Goal: Task Accomplishment & Management: Manage account settings

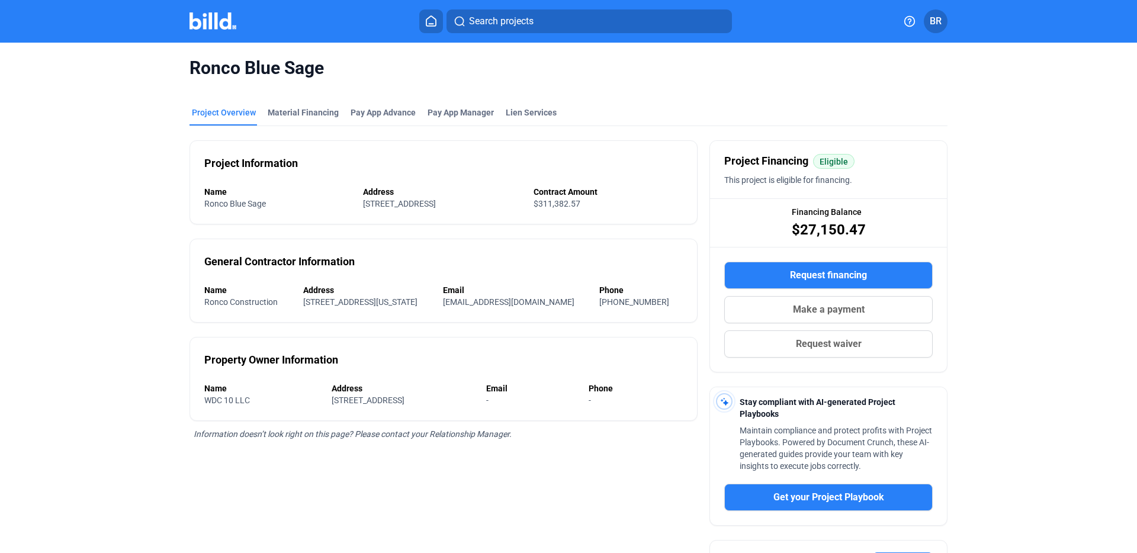
click at [217, 20] on img at bounding box center [212, 20] width 47 height 17
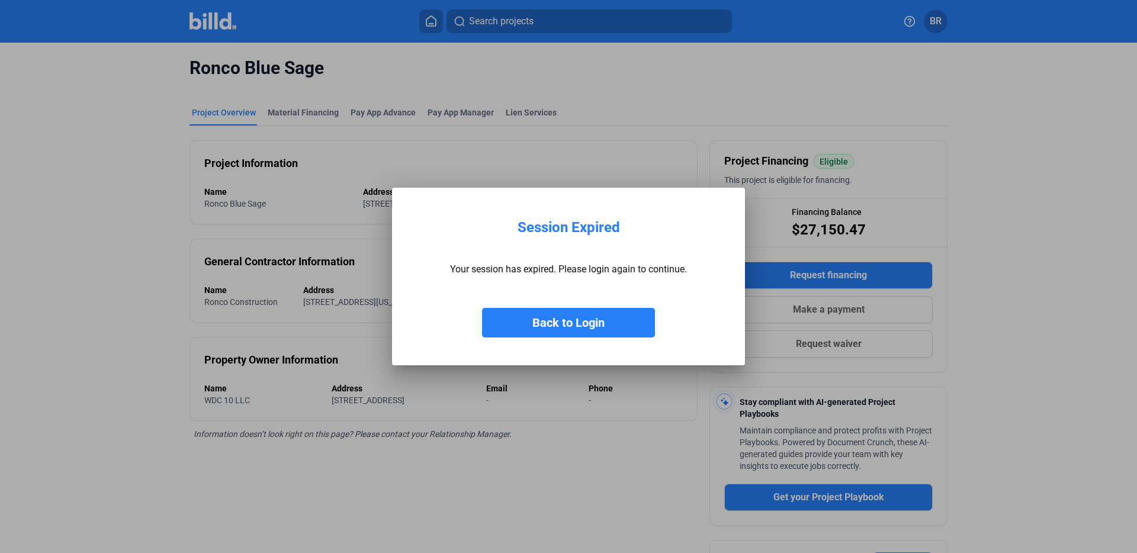
click at [587, 313] on button "Back to Login" at bounding box center [568, 323] width 173 height 30
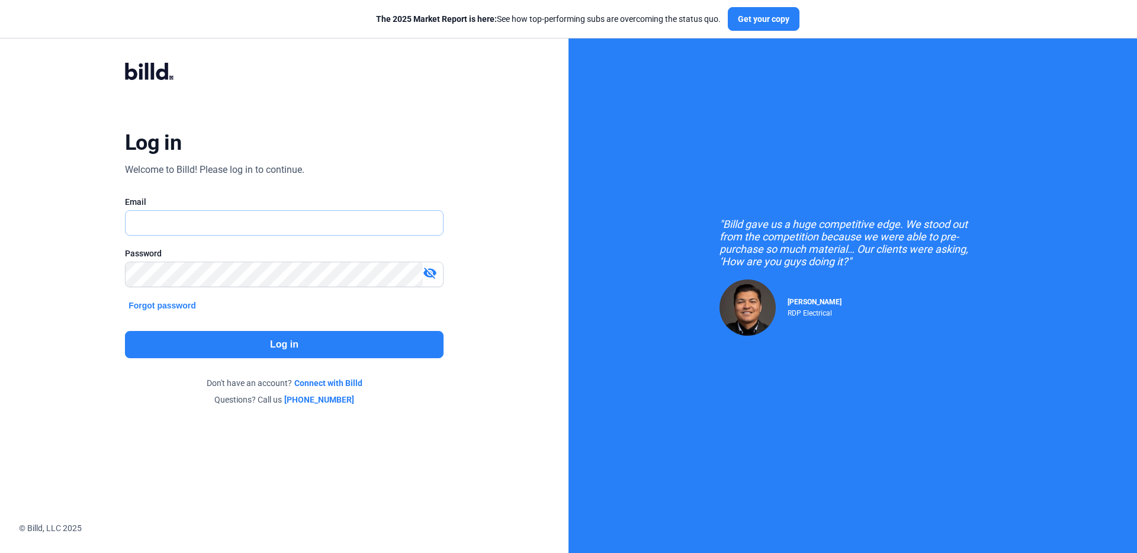
click at [197, 231] on input "text" at bounding box center [284, 223] width 317 height 24
type input "[EMAIL_ADDRESS][DOMAIN_NAME]"
click at [174, 233] on input "text" at bounding box center [278, 223] width 304 height 24
type input "[EMAIL_ADDRESS][DOMAIN_NAME]"
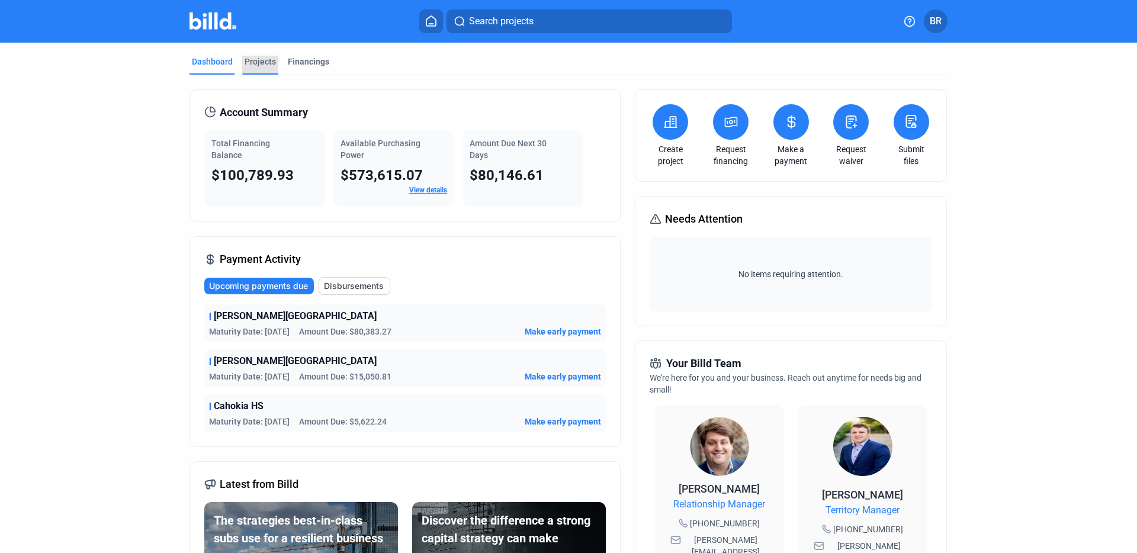
click at [246, 66] on div "Projects" at bounding box center [259, 62] width 31 height 12
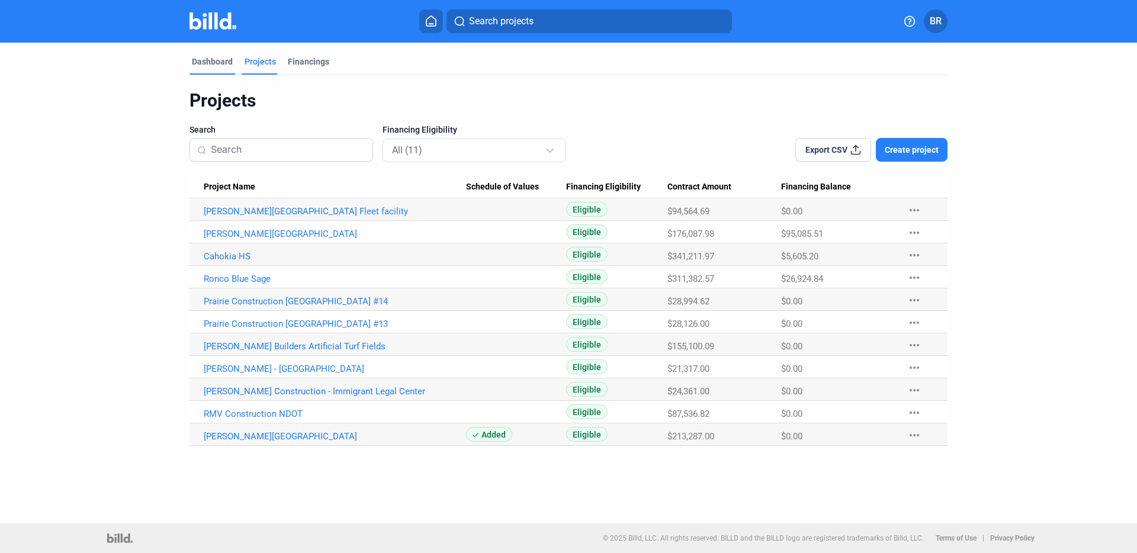
click at [218, 60] on div "Dashboard" at bounding box center [212, 62] width 41 height 12
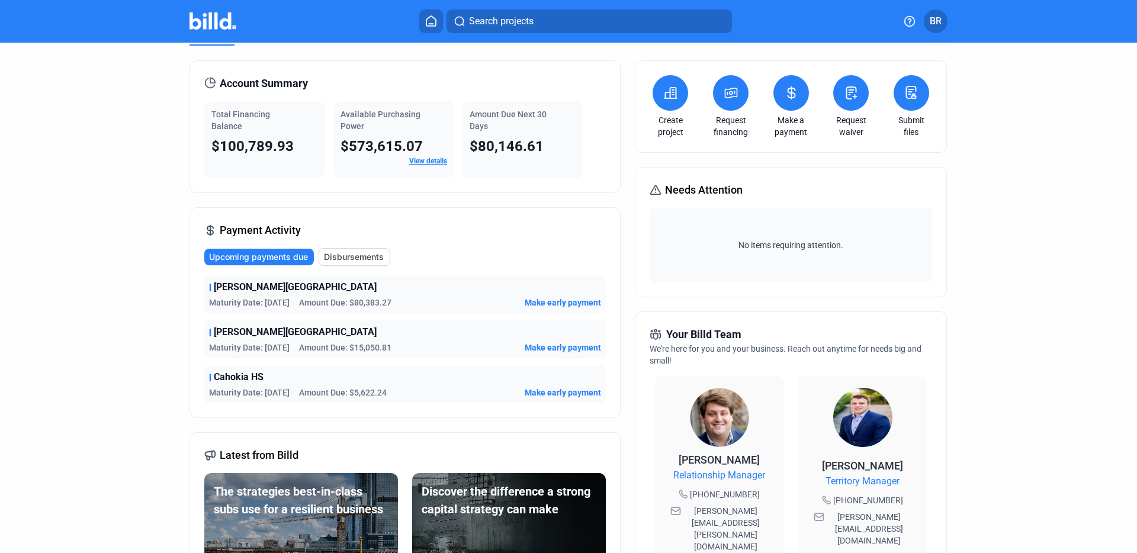
scroll to position [9, 0]
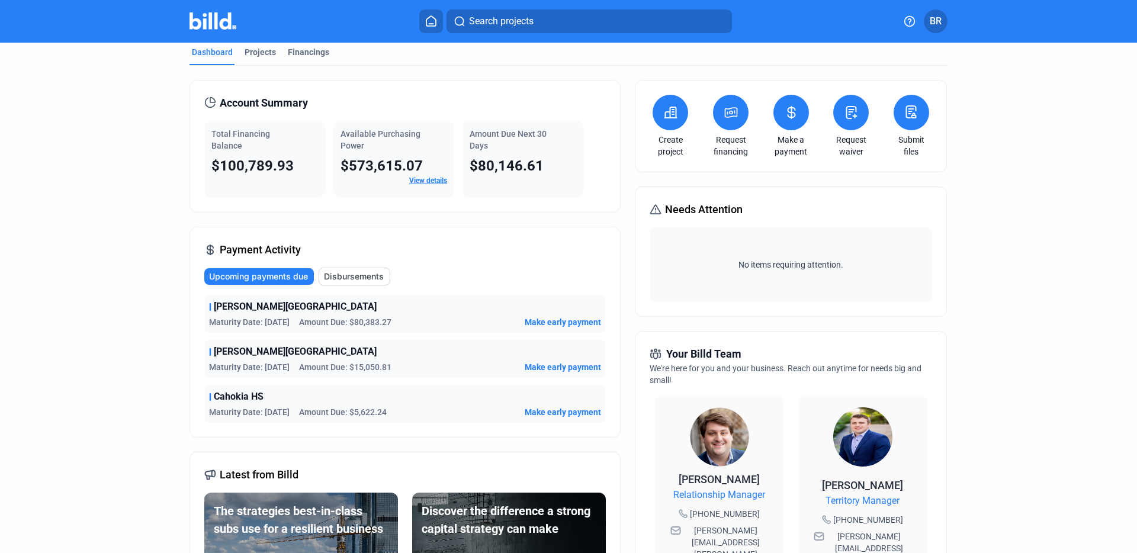
click at [350, 271] on span "Disbursements" at bounding box center [354, 277] width 60 height 12
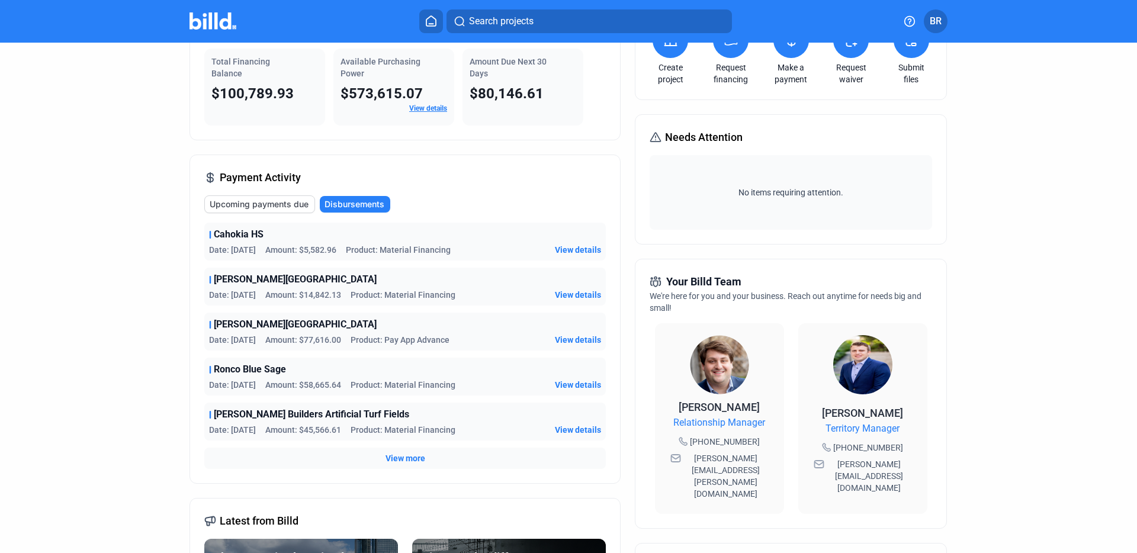
scroll to position [83, 0]
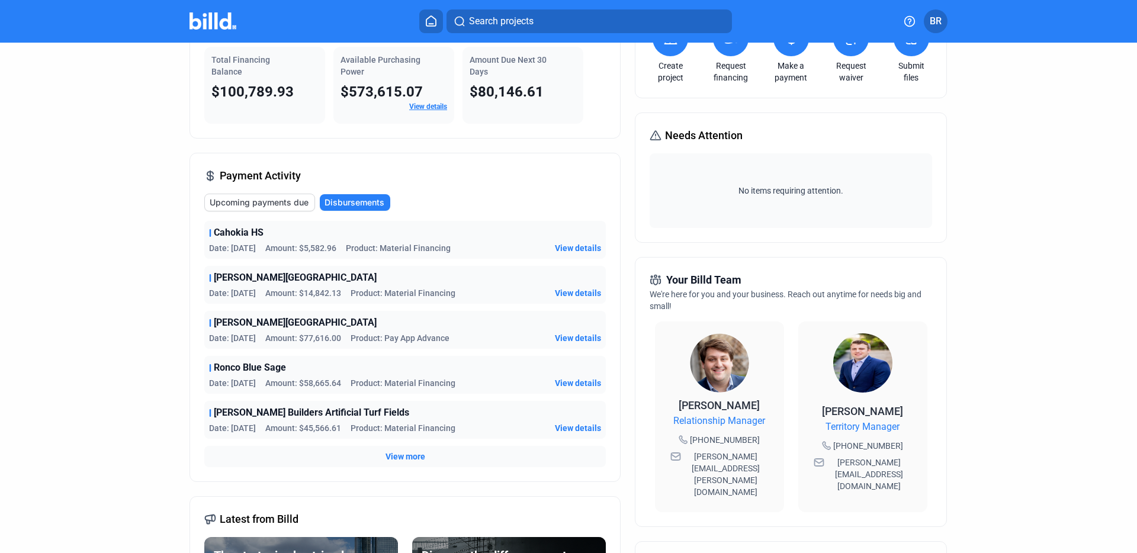
click at [401, 451] on span "View more" at bounding box center [405, 457] width 40 height 12
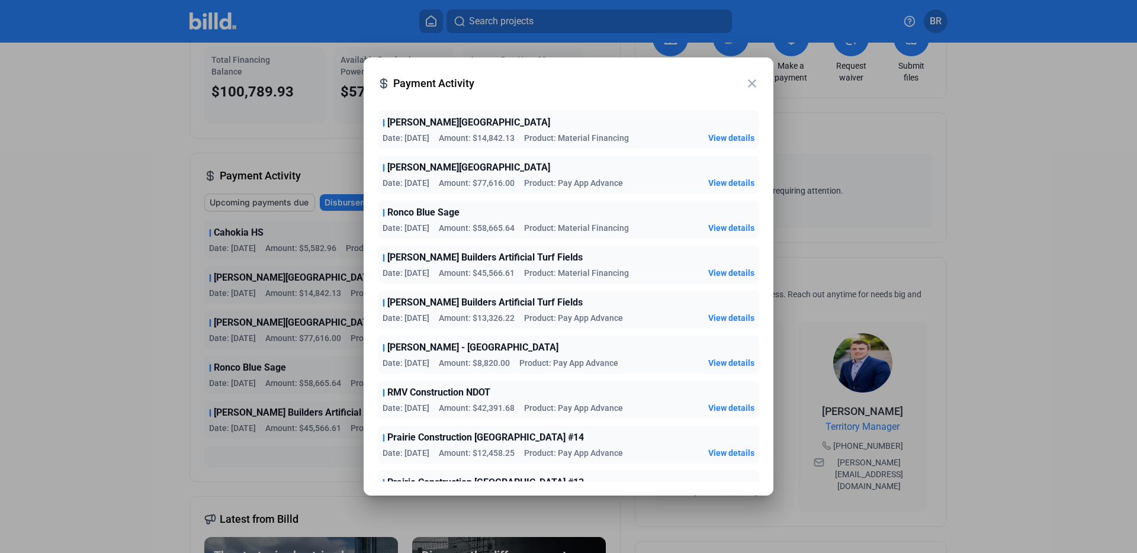
scroll to position [96, 0]
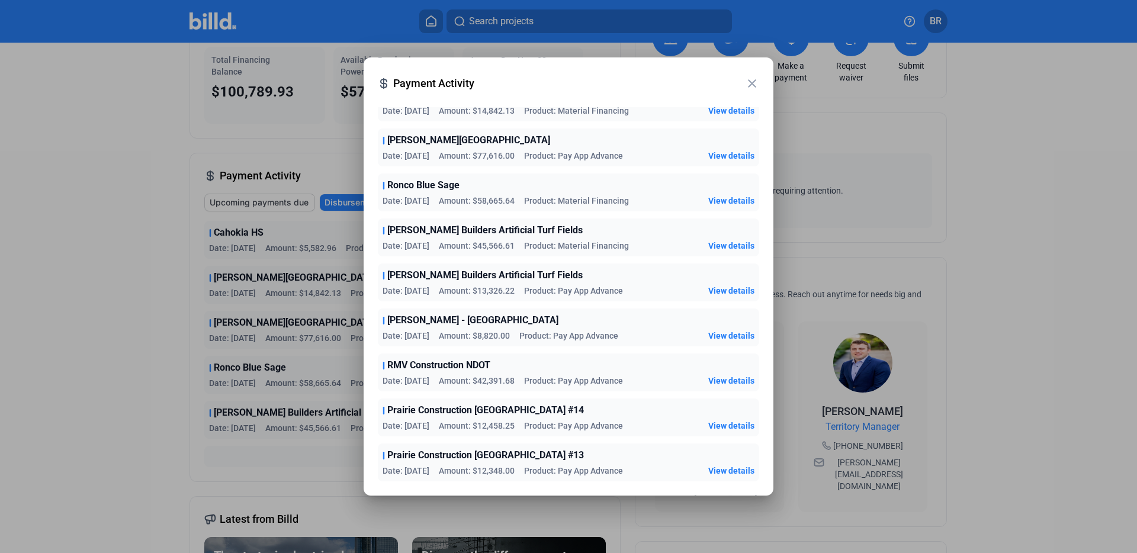
click at [751, 78] on mat-icon "close" at bounding box center [752, 83] width 14 height 14
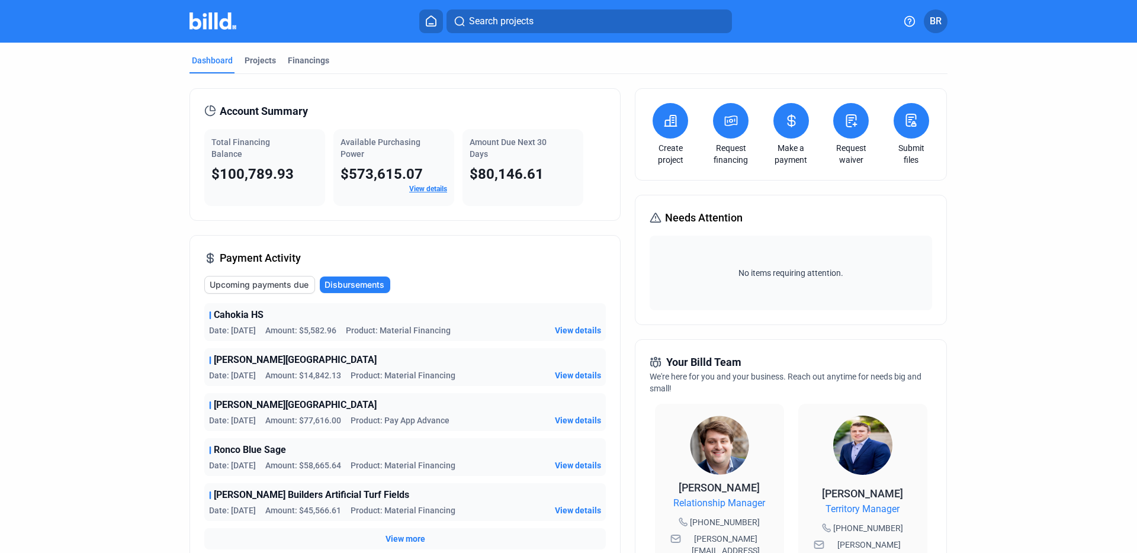
scroll to position [0, 0]
click at [255, 57] on div "Projects" at bounding box center [259, 62] width 31 height 12
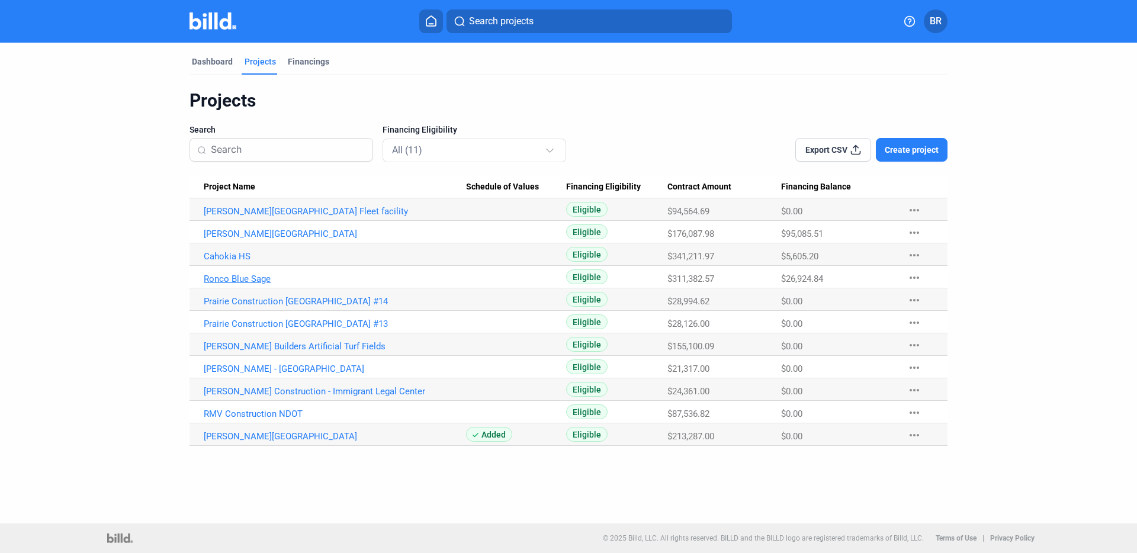
click at [231, 276] on link "Ronco Blue Sage" at bounding box center [335, 279] width 262 height 11
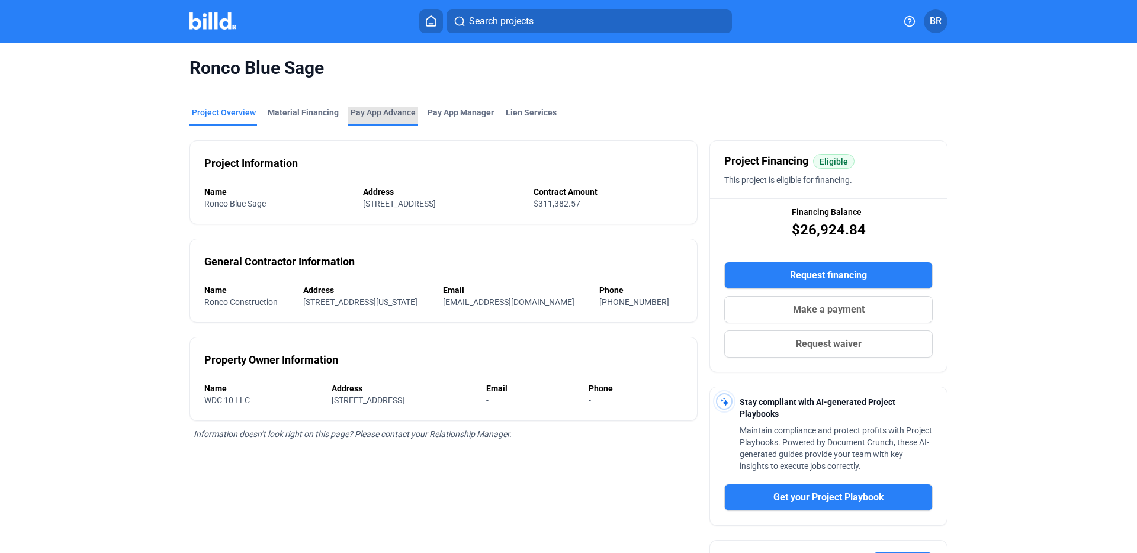
click at [391, 116] on div "Pay App Advance" at bounding box center [382, 113] width 65 height 12
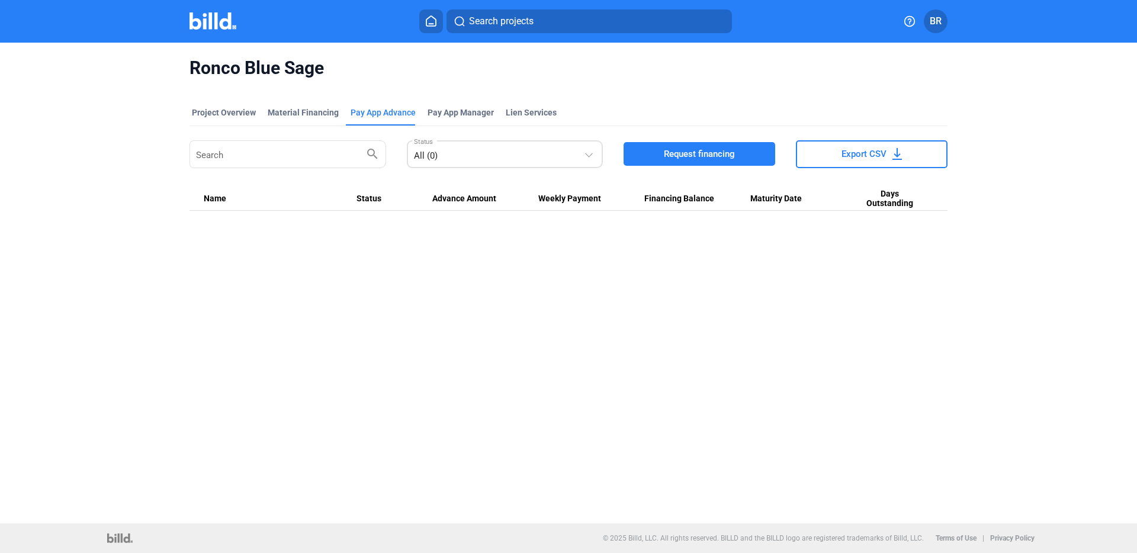
click at [585, 154] on div at bounding box center [590, 147] width 13 height 24
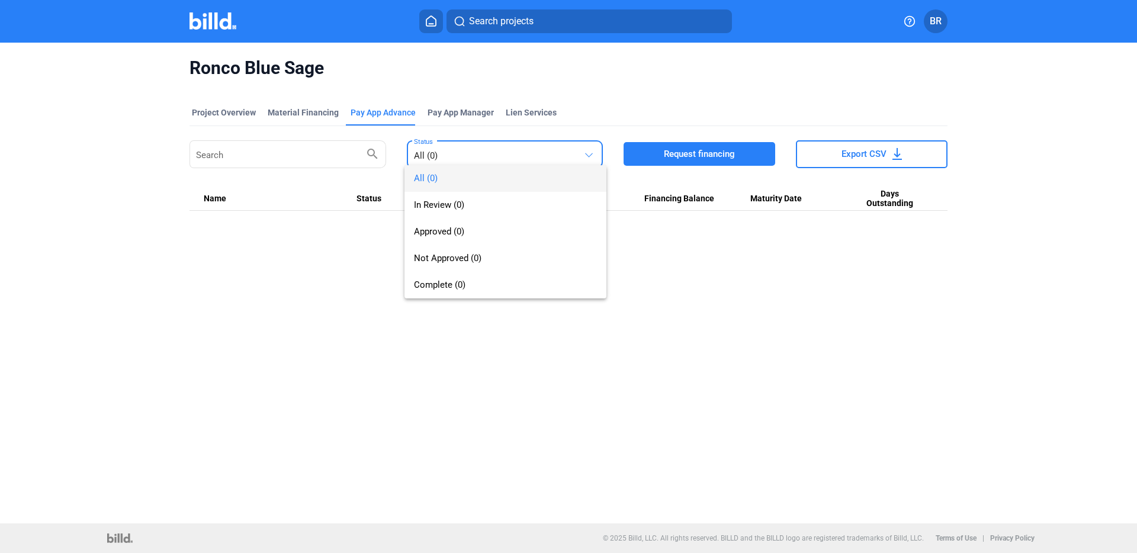
click at [303, 107] on div at bounding box center [568, 276] width 1137 height 553
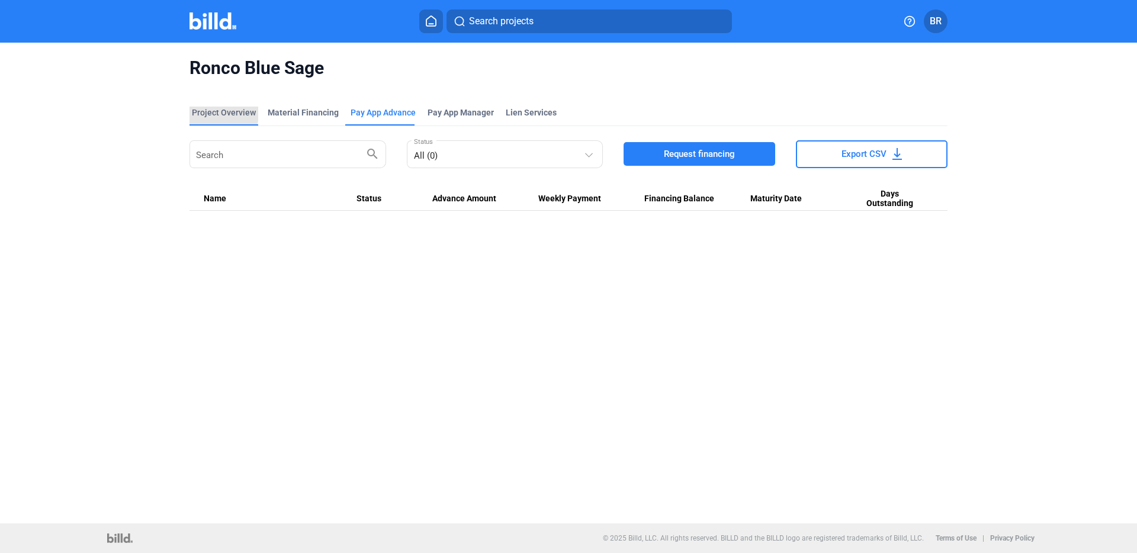
click at [215, 114] on div "Project Overview" at bounding box center [224, 113] width 64 height 12
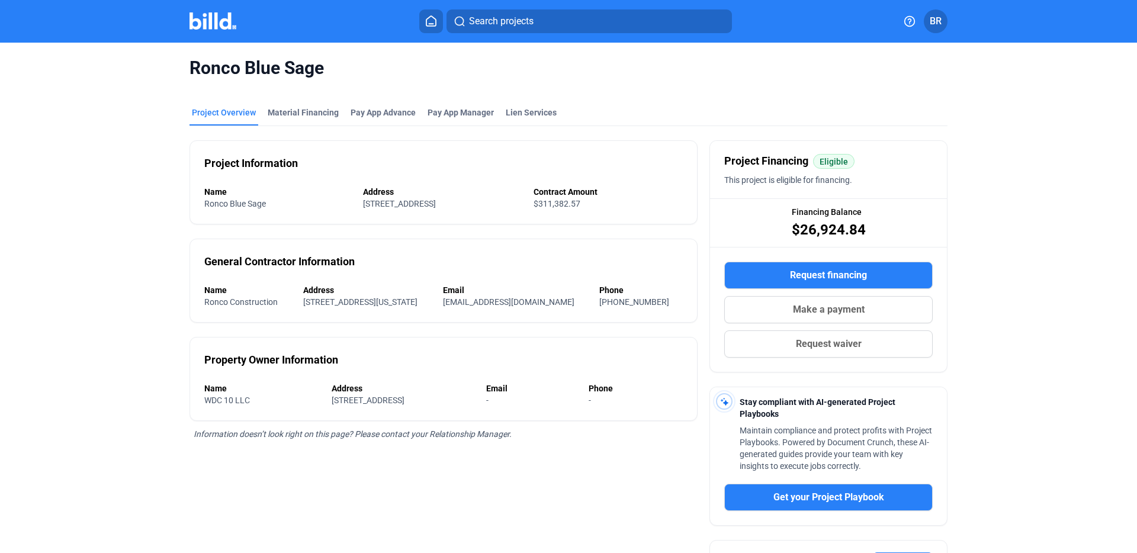
click at [215, 114] on div "Project Overview" at bounding box center [224, 113] width 64 height 12
click at [201, 111] on div "Project Overview" at bounding box center [224, 113] width 64 height 12
click at [216, 16] on img at bounding box center [212, 20] width 47 height 17
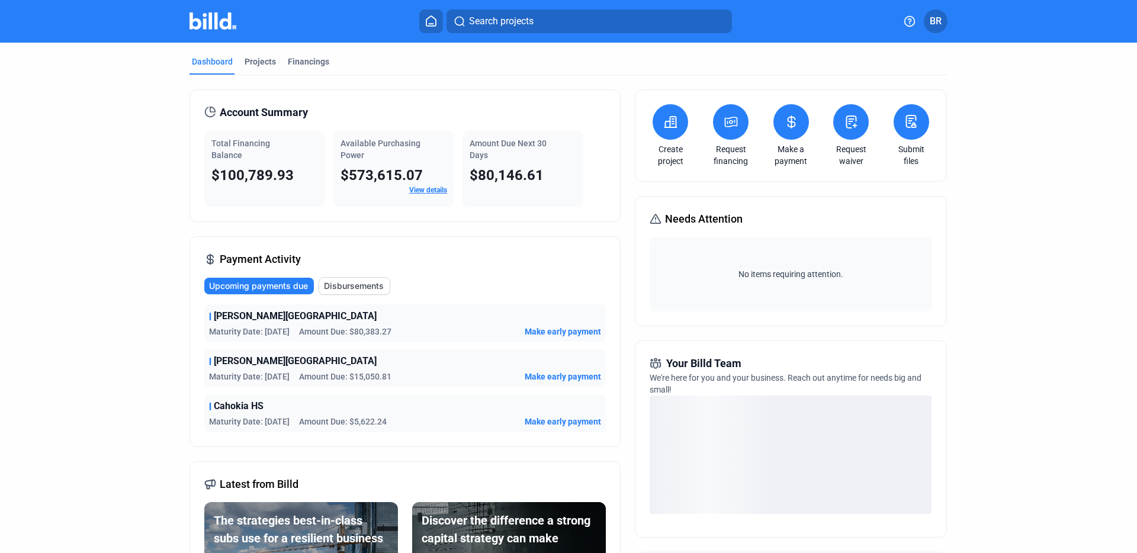
click at [351, 282] on span "Disbursements" at bounding box center [354, 286] width 60 height 12
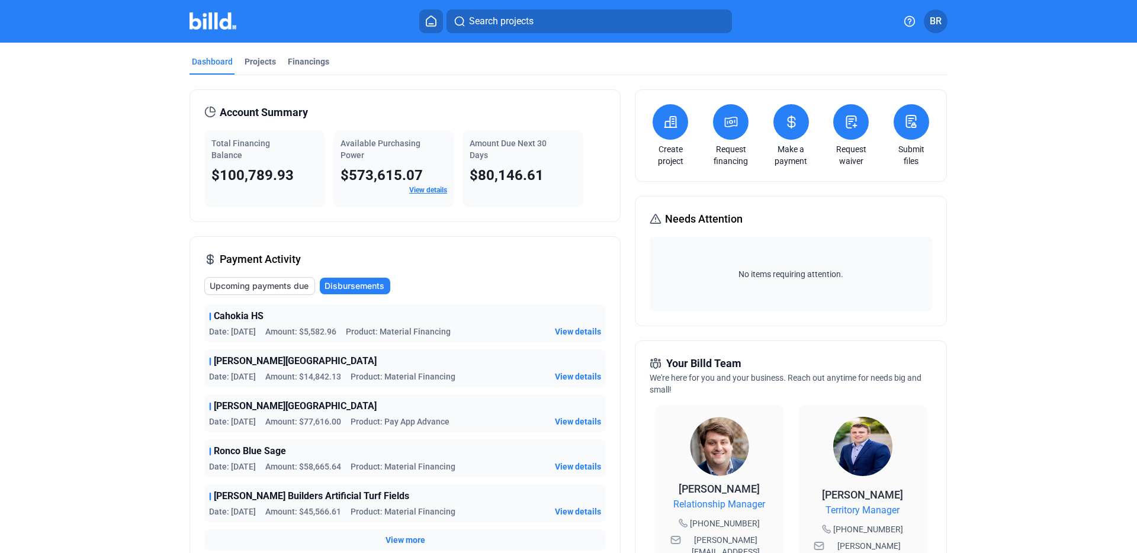
click at [571, 423] on span "View details" at bounding box center [578, 422] width 46 height 12
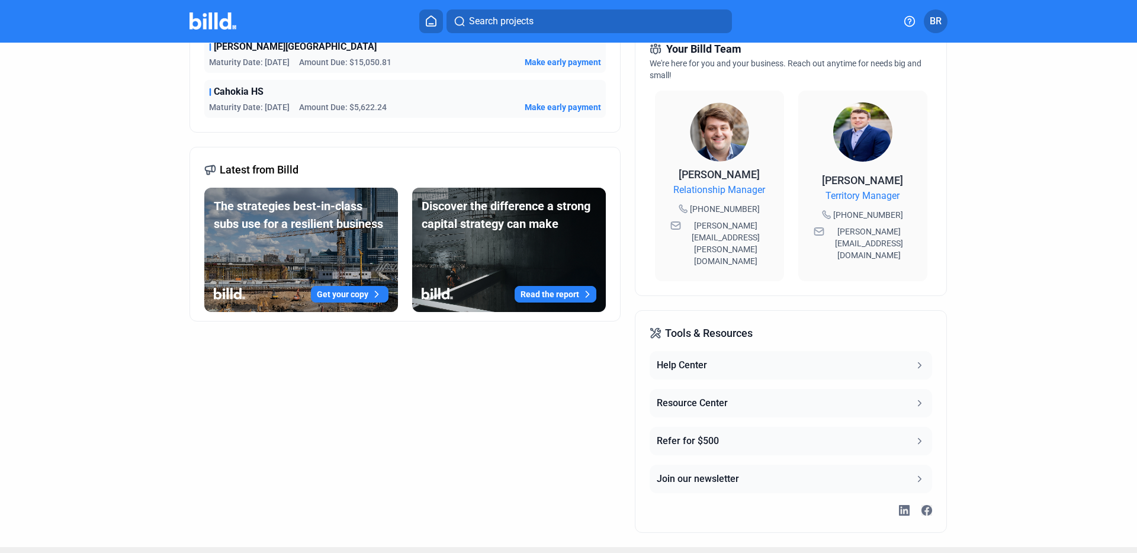
scroll to position [7, 0]
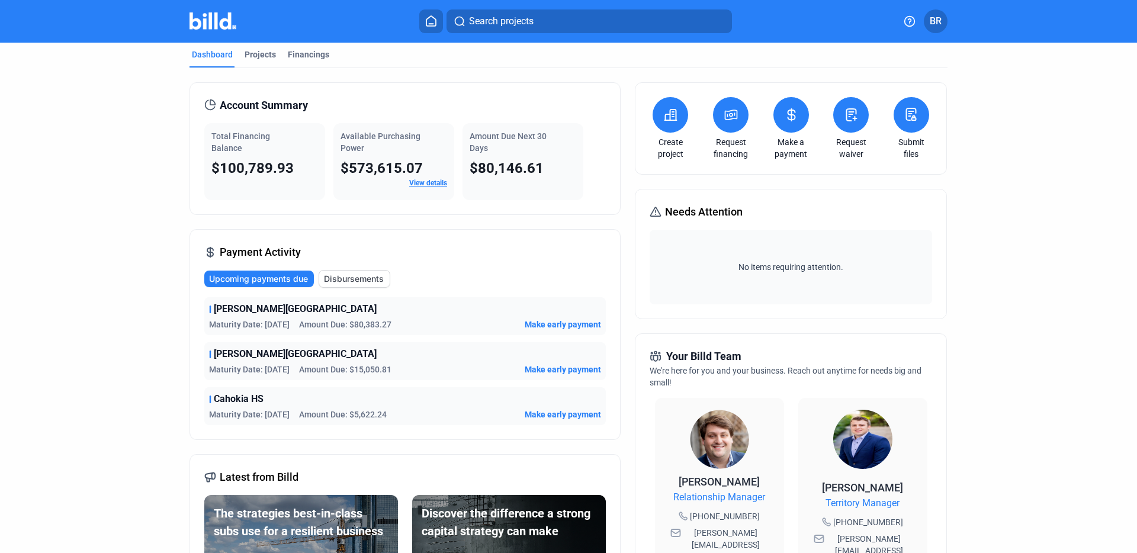
click at [355, 275] on span "Disbursements" at bounding box center [354, 279] width 60 height 12
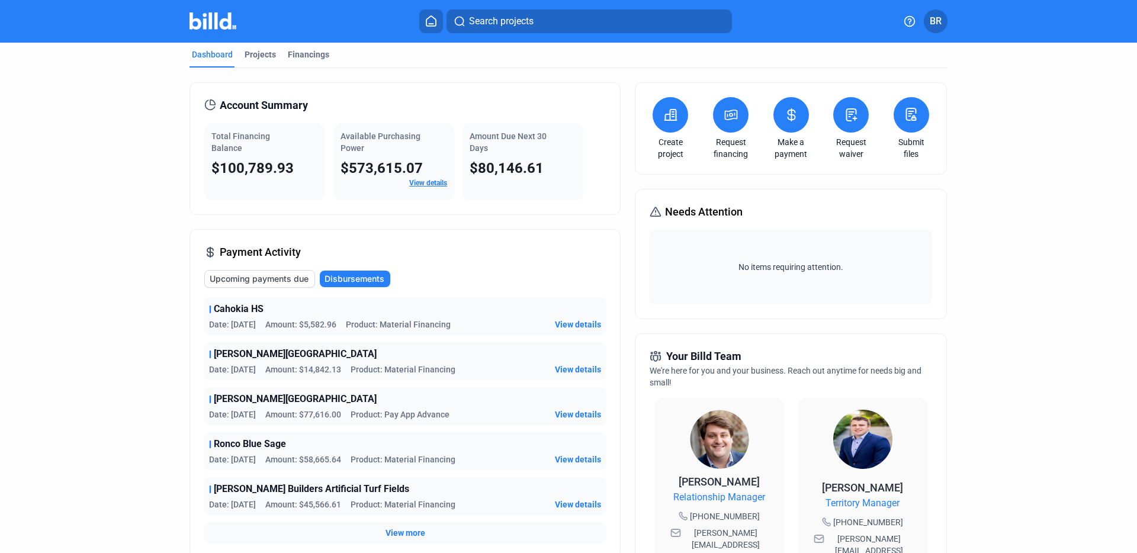
click at [340, 267] on div "Payment Activity Upcoming payments due Disbursements Cahokia HS Date: 9/3/25 Am…" at bounding box center [404, 393] width 431 height 329
click at [258, 278] on span "Upcoming payments due" at bounding box center [259, 279] width 99 height 12
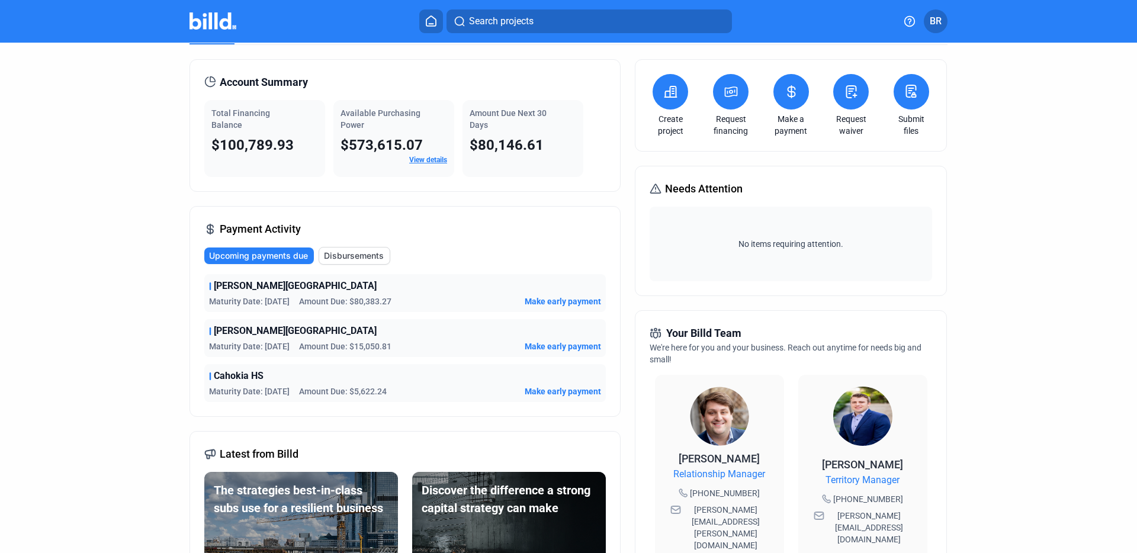
scroll to position [27, 0]
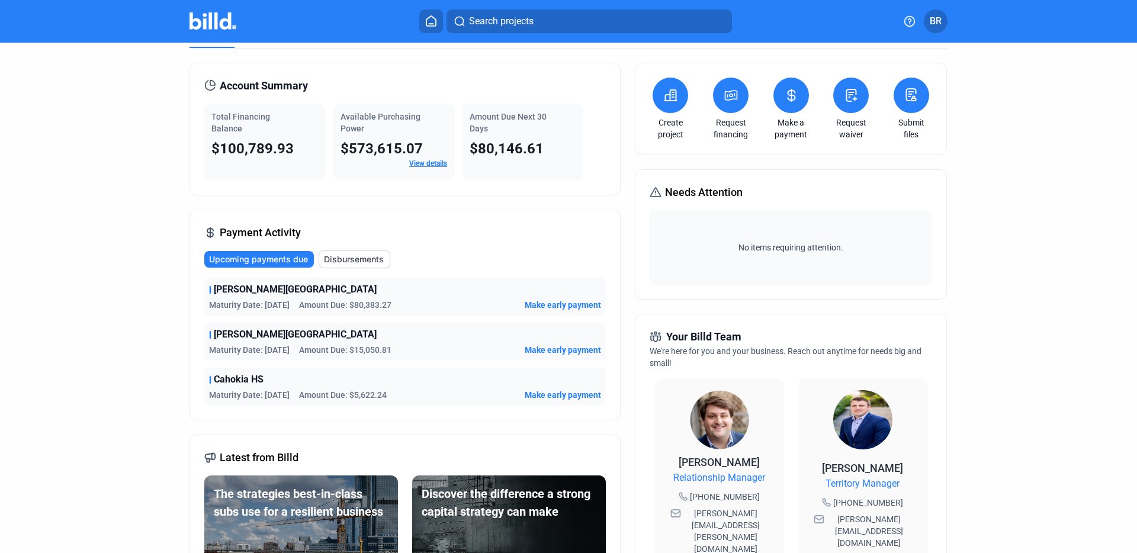
click at [427, 159] on link "View details" at bounding box center [428, 163] width 38 height 8
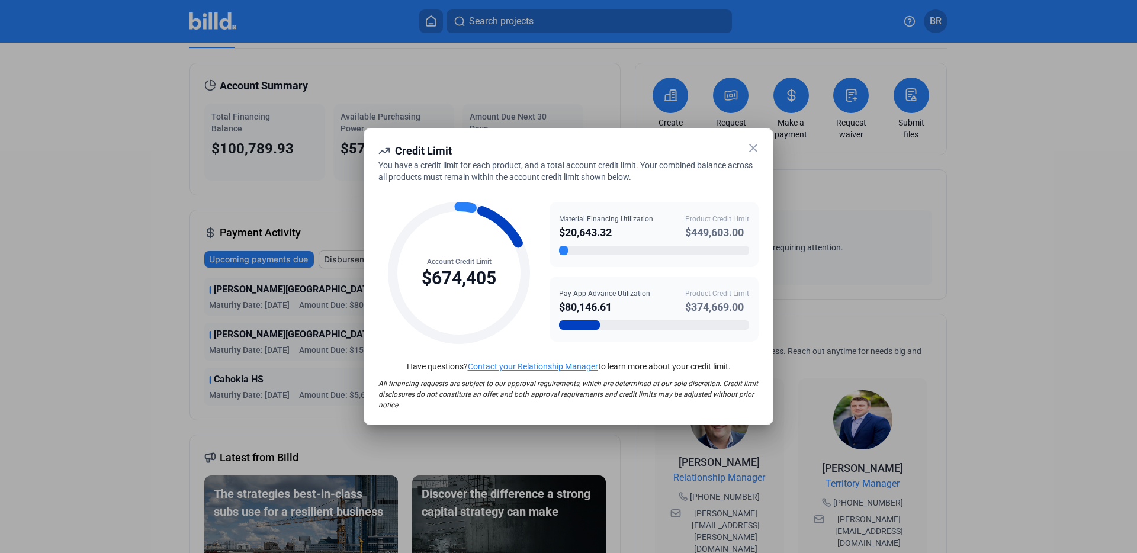
click at [753, 143] on icon at bounding box center [753, 148] width 14 height 14
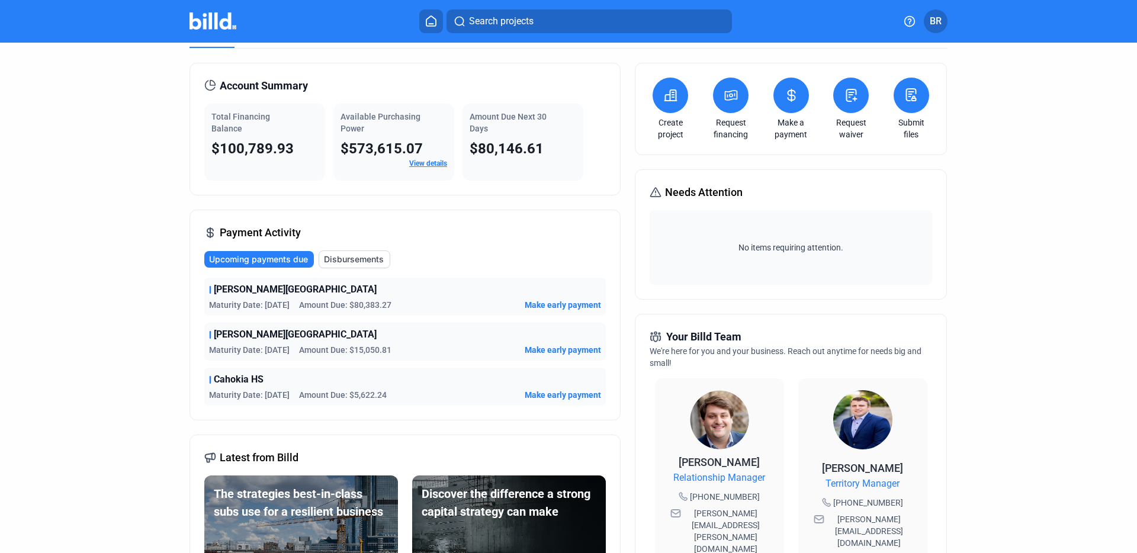
click at [267, 143] on span "$100,789.93" at bounding box center [252, 148] width 82 height 17
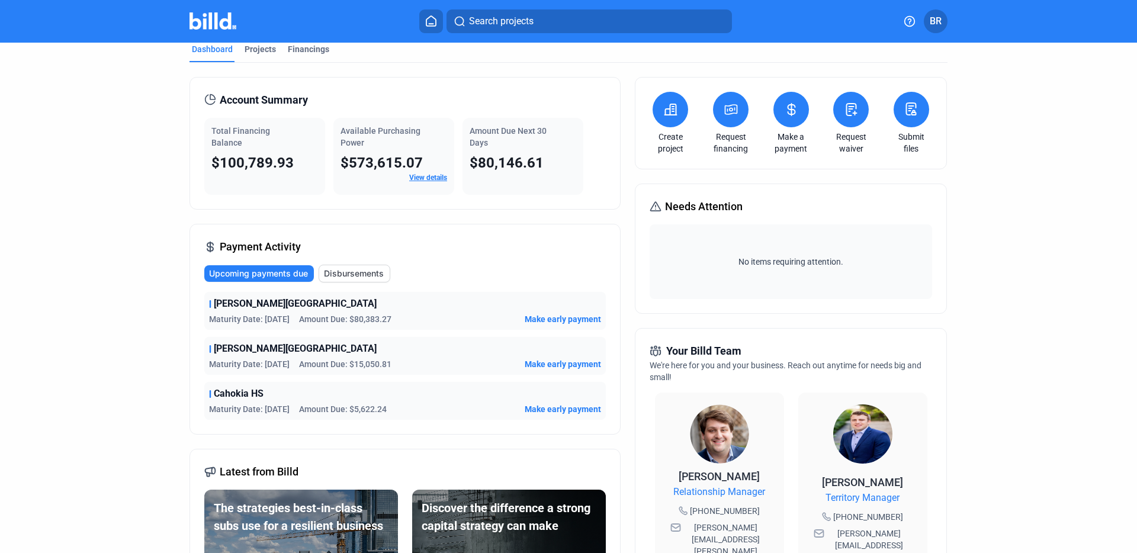
scroll to position [22, 0]
